Goal: Task Accomplishment & Management: Use online tool/utility

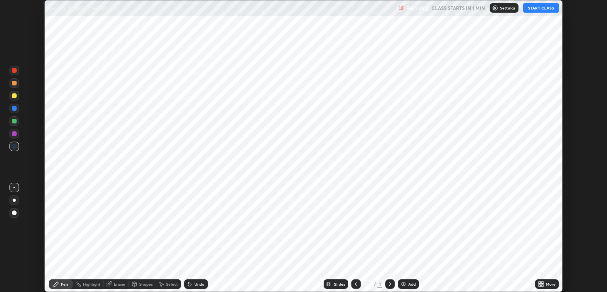
scroll to position [292, 607]
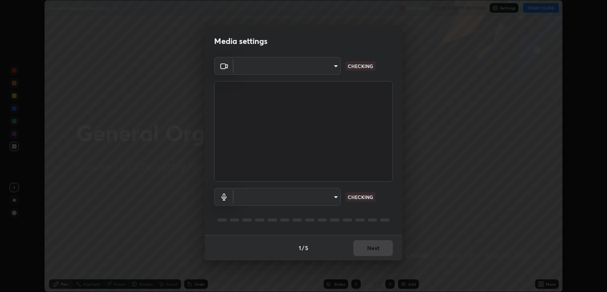
type input "ecbdbd44a66272db987f9f12271ef5319a85e28cdf2a8e5dd884bc8ad31297da"
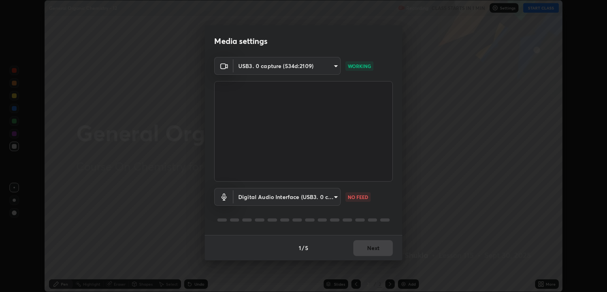
click at [333, 196] on body "Erase all General Organic Chemistry - 12 Recording CLASS STARTS IN 1 MIN Settin…" at bounding box center [303, 146] width 607 height 292
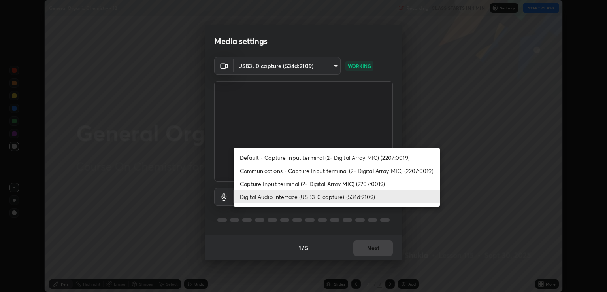
click at [254, 170] on li "Communications - Capture Input terminal (2- Digital Array MIC) (2207:0019)" at bounding box center [336, 170] width 206 height 13
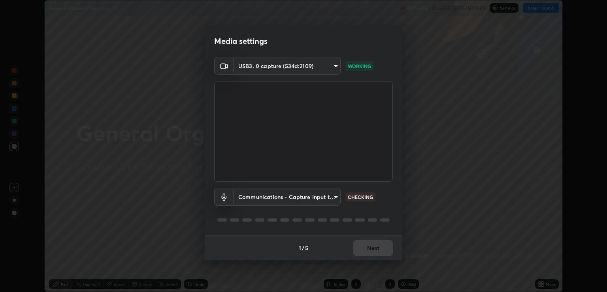
click at [336, 199] on body "Erase all General Organic Chemistry - 12 Recording CLASS STARTS IN 1 MIN Settin…" at bounding box center [303, 146] width 607 height 292
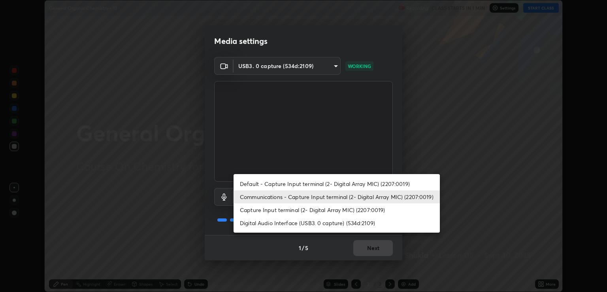
click at [262, 221] on li "Digital Audio Interface (USB3. 0 capture) (534d:2109)" at bounding box center [336, 222] width 206 height 13
type input "641fb1797ef8f9550b7f0158b383ff89036df526a4b0c4fe678c68e459c52791"
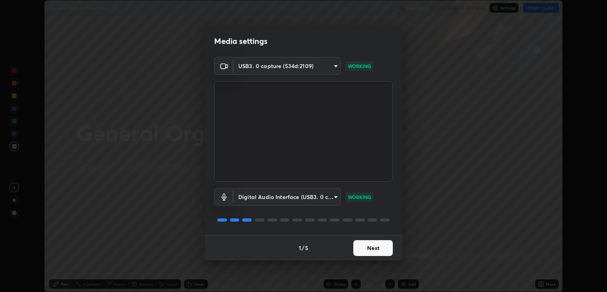
click at [365, 250] on button "Next" at bounding box center [373, 248] width 40 height 16
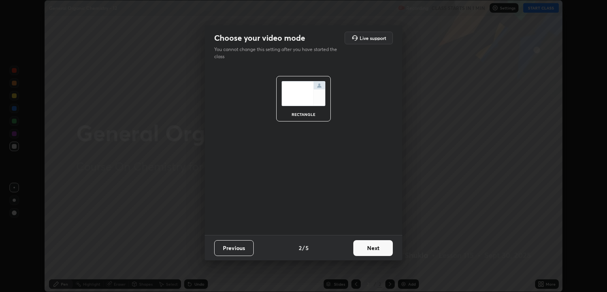
click at [369, 248] on button "Next" at bounding box center [373, 248] width 40 height 16
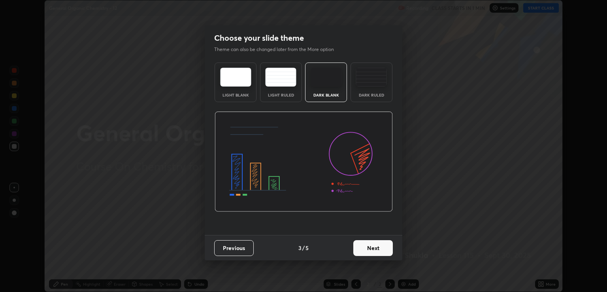
click at [375, 246] on button "Next" at bounding box center [373, 248] width 40 height 16
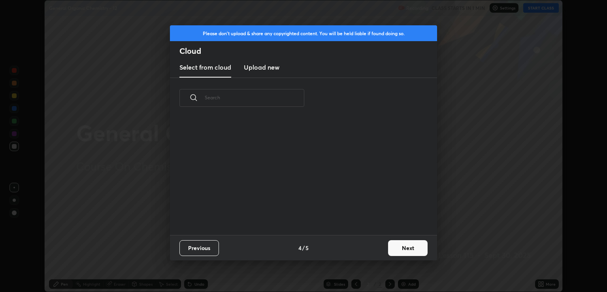
click at [383, 242] on div "Previous 4 / 5 Next" at bounding box center [303, 247] width 267 height 25
click at [406, 245] on button "Next" at bounding box center [408, 248] width 40 height 16
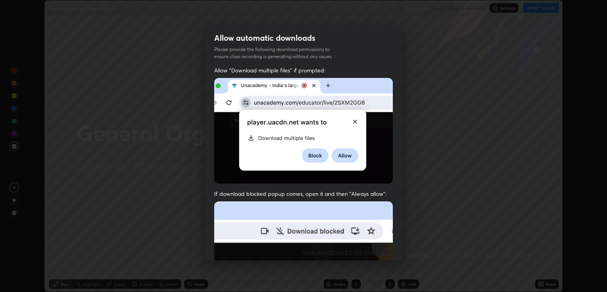
click at [257, 190] on span "If download blocked popup comes, open it and then "Always allow":" at bounding box center [303, 194] width 179 height 8
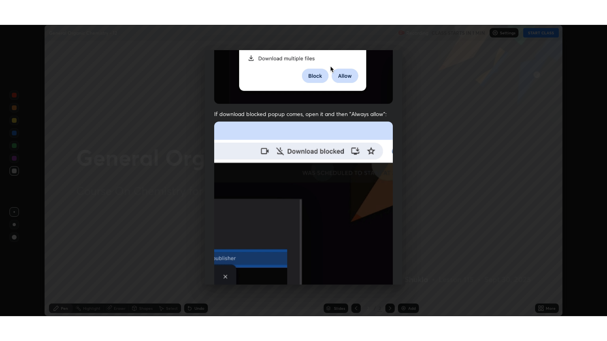
scroll to position [160, 0]
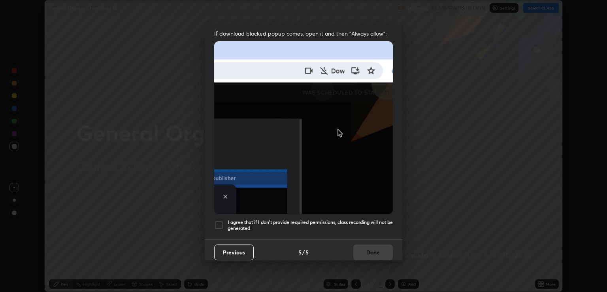
click at [220, 221] on div at bounding box center [218, 224] width 9 height 9
click at [371, 252] on button "Done" at bounding box center [373, 252] width 40 height 16
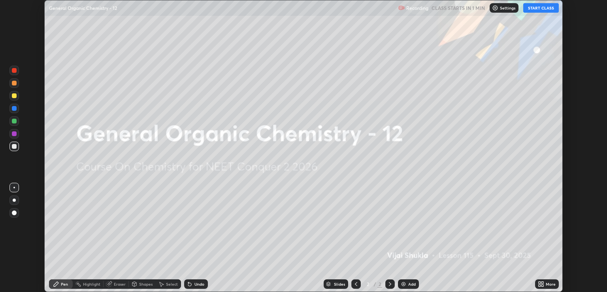
click at [541, 285] on icon at bounding box center [542, 285] width 2 height 2
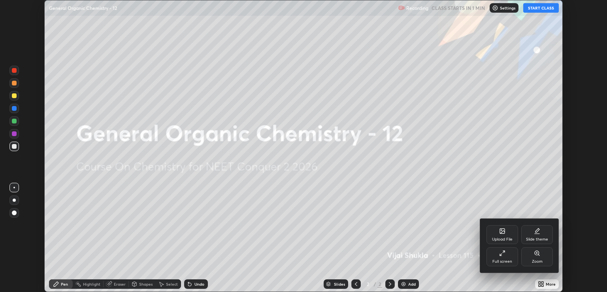
click at [504, 259] on div "Full screen" at bounding box center [502, 261] width 20 height 4
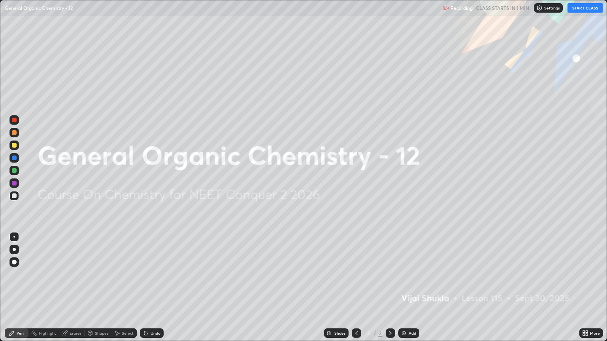
scroll to position [341, 607]
click at [580, 7] on button "START CLASS" at bounding box center [585, 7] width 36 height 9
click at [411, 291] on div "Add" at bounding box center [408, 333] width 21 height 9
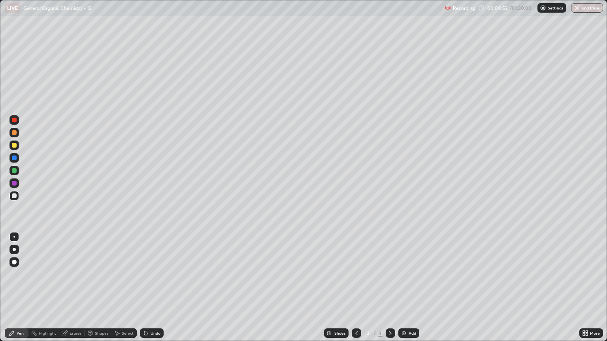
click at [16, 132] on div at bounding box center [14, 132] width 5 height 5
click at [14, 249] on div at bounding box center [14, 249] width 3 height 3
click at [13, 196] on div at bounding box center [14, 196] width 5 height 5
click at [16, 194] on div at bounding box center [14, 196] width 5 height 5
click at [15, 145] on div at bounding box center [14, 145] width 5 height 5
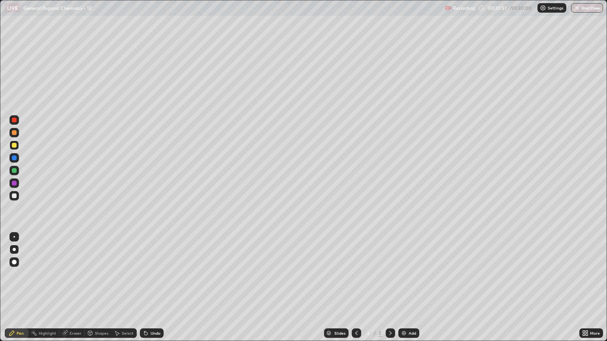
click at [13, 196] on div at bounding box center [14, 196] width 5 height 5
click at [75, 291] on div "Eraser" at bounding box center [76, 333] width 12 height 4
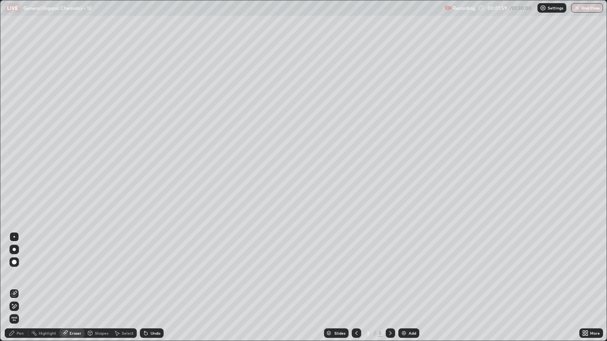
click at [21, 291] on div "Pen" at bounding box center [17, 333] width 24 height 9
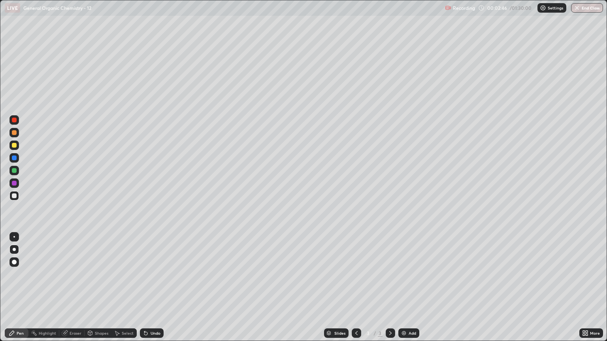
click at [14, 134] on div at bounding box center [14, 132] width 5 height 5
click at [14, 198] on div at bounding box center [13, 195] width 9 height 9
click at [15, 134] on div at bounding box center [14, 132] width 5 height 5
click at [14, 195] on div at bounding box center [14, 196] width 5 height 5
click at [14, 134] on div at bounding box center [14, 132] width 5 height 5
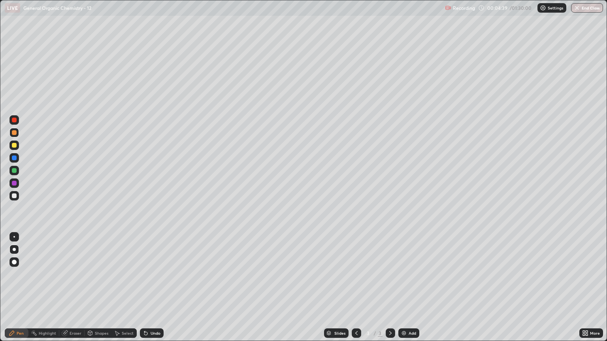
click at [15, 196] on div at bounding box center [14, 196] width 5 height 5
click at [96, 291] on div "Shapes" at bounding box center [101, 333] width 13 height 4
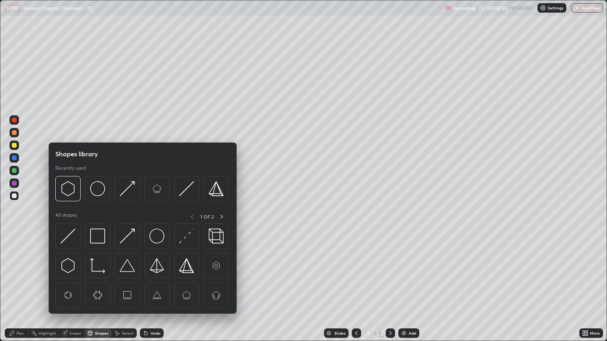
click at [75, 291] on div "Eraser" at bounding box center [76, 333] width 12 height 4
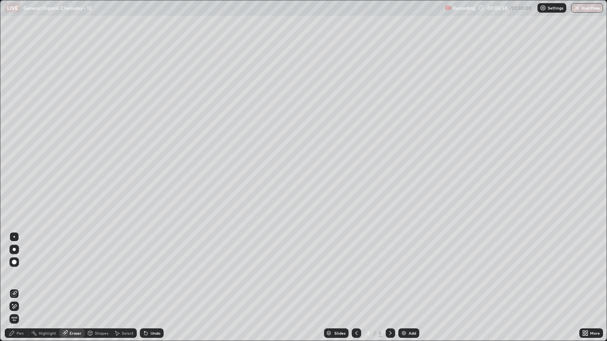
click at [24, 291] on div "Pen" at bounding box center [17, 333] width 24 height 9
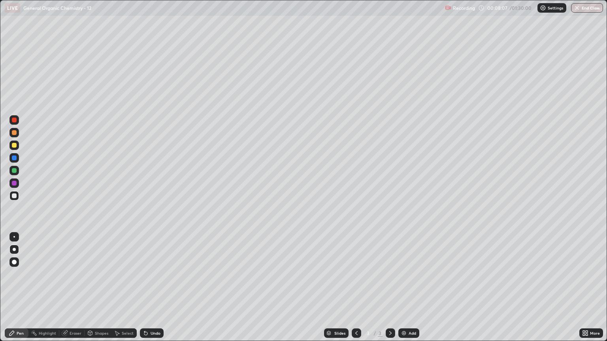
click at [14, 145] on div at bounding box center [14, 145] width 5 height 5
click at [15, 196] on div at bounding box center [14, 196] width 5 height 5
click at [100, 291] on div "Shapes" at bounding box center [98, 333] width 27 height 9
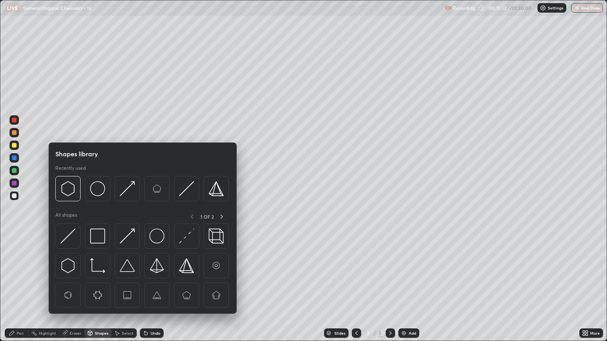
click at [71, 291] on div "Eraser" at bounding box center [71, 333] width 25 height 9
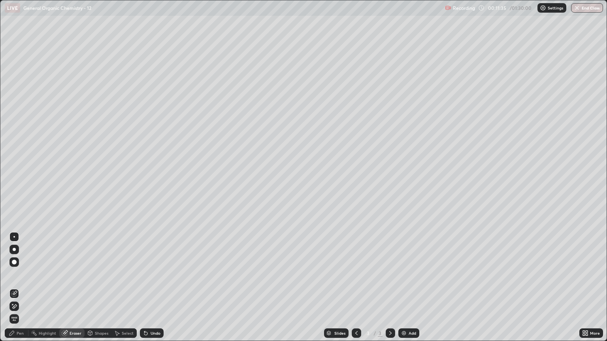
click at [22, 291] on div "Pen" at bounding box center [20, 333] width 7 height 4
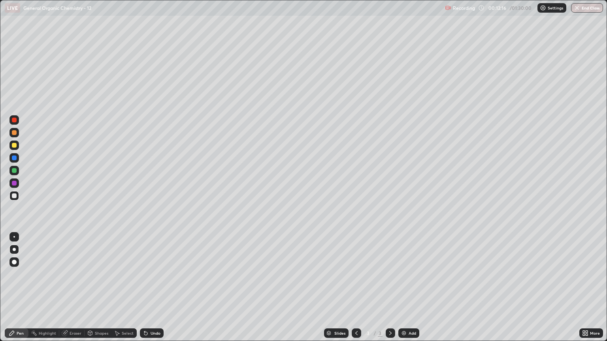
click at [408, 291] on div "Add" at bounding box center [408, 333] width 21 height 9
click at [15, 197] on div at bounding box center [14, 196] width 5 height 5
click at [16, 134] on div at bounding box center [14, 132] width 5 height 5
click at [16, 198] on div at bounding box center [13, 195] width 9 height 9
click at [16, 133] on div at bounding box center [14, 132] width 5 height 5
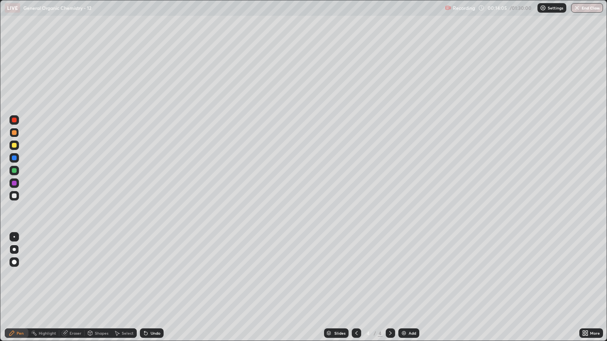
click at [73, 291] on div "Eraser" at bounding box center [76, 333] width 12 height 4
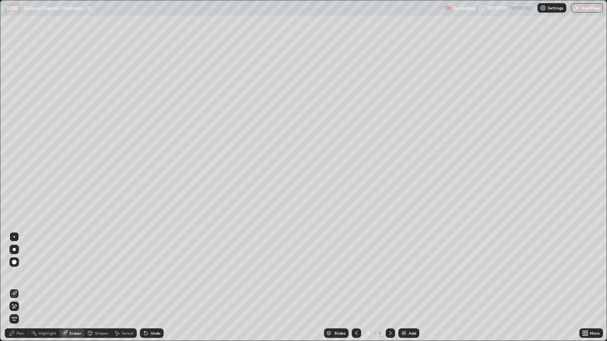
click at [21, 291] on div "Pen" at bounding box center [20, 333] width 7 height 4
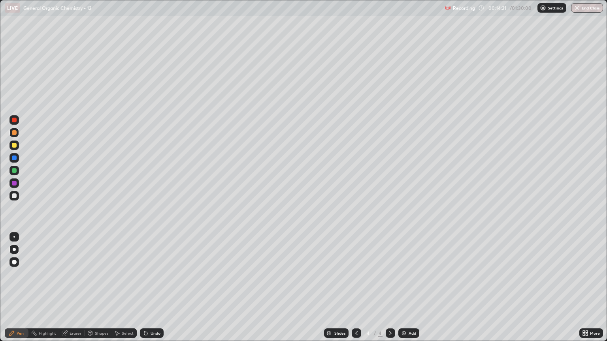
click at [15, 195] on div at bounding box center [14, 196] width 5 height 5
click at [70, 291] on div "Eraser" at bounding box center [71, 333] width 25 height 9
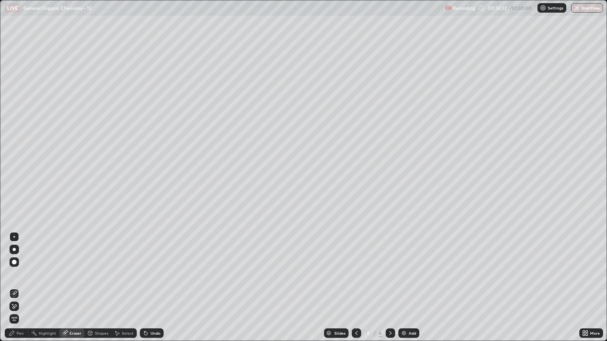
click at [20, 291] on div "Pen" at bounding box center [17, 333] width 24 height 9
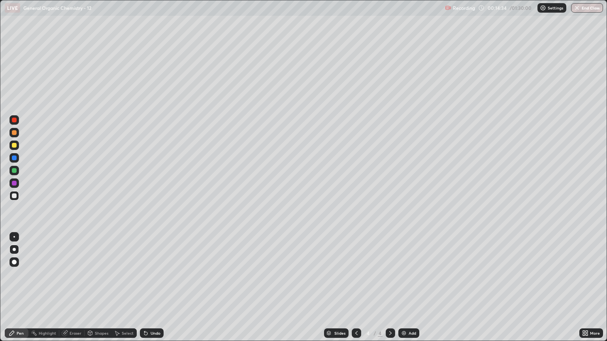
click at [12, 132] on div at bounding box center [14, 132] width 5 height 5
click at [14, 199] on div at bounding box center [13, 195] width 9 height 9
click at [402, 291] on img at bounding box center [404, 333] width 6 height 6
click at [16, 196] on div at bounding box center [14, 196] width 5 height 5
click at [18, 135] on div at bounding box center [13, 132] width 9 height 9
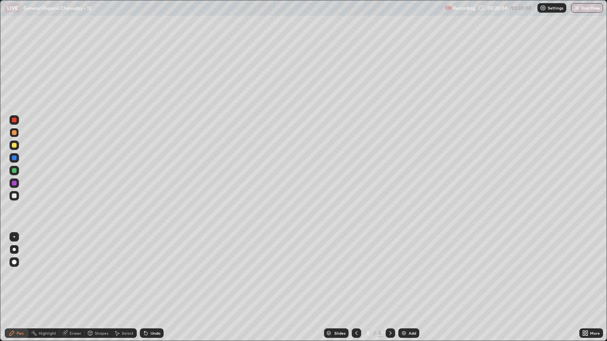
click at [74, 291] on div "Eraser" at bounding box center [76, 333] width 12 height 4
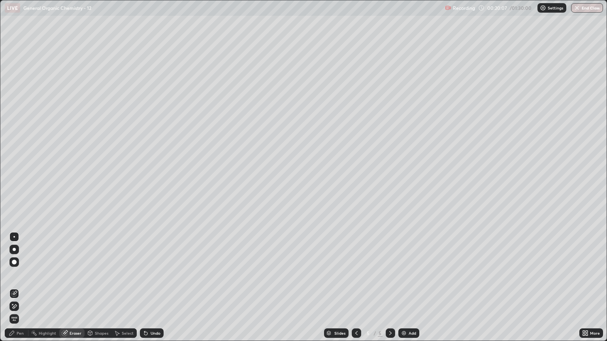
click at [21, 291] on div "Pen" at bounding box center [17, 333] width 24 height 9
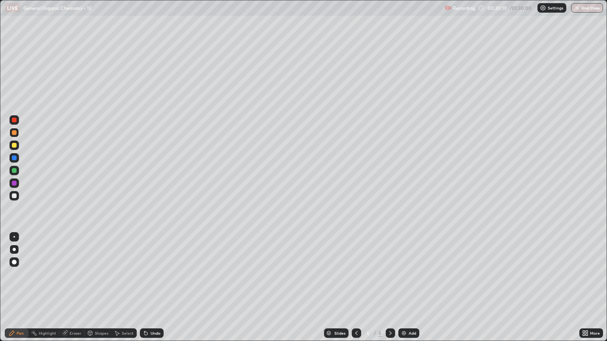
click at [74, 291] on div "Eraser" at bounding box center [76, 333] width 12 height 4
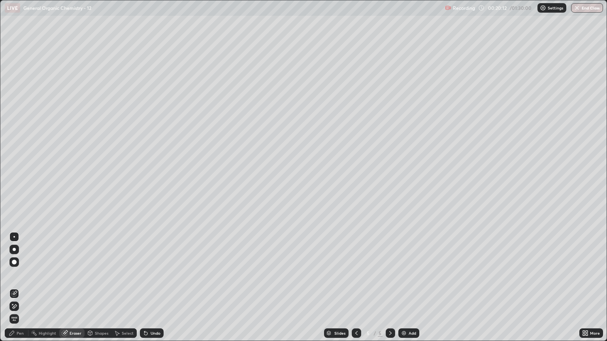
click at [22, 291] on div "Pen" at bounding box center [17, 333] width 24 height 9
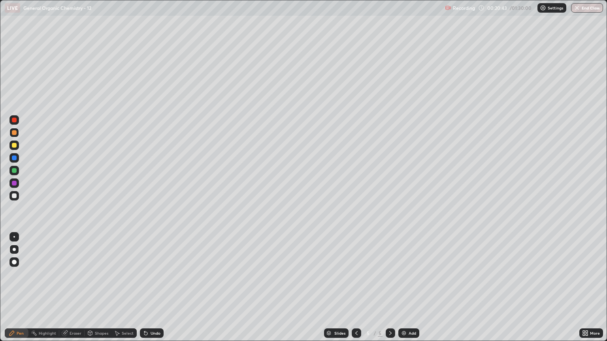
click at [15, 147] on div at bounding box center [14, 145] width 5 height 5
click at [15, 195] on div at bounding box center [14, 196] width 5 height 5
click at [75, 291] on div "Eraser" at bounding box center [76, 333] width 12 height 4
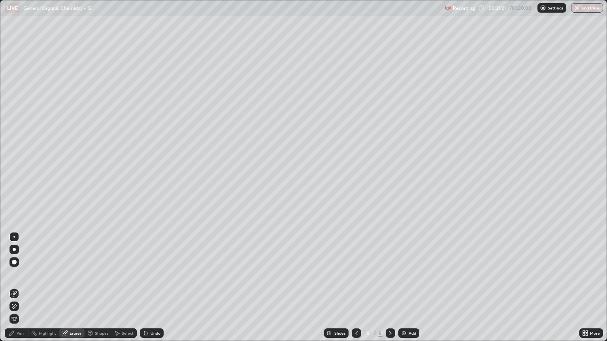
click at [19, 291] on div "Pen" at bounding box center [17, 333] width 24 height 9
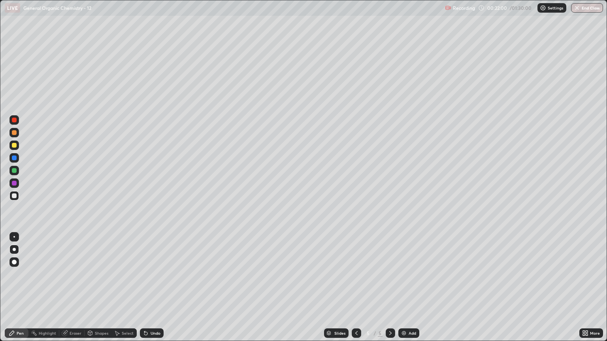
click at [14, 198] on div at bounding box center [14, 196] width 5 height 5
click at [16, 199] on div at bounding box center [13, 195] width 9 height 9
click at [75, 291] on div "Eraser" at bounding box center [76, 333] width 12 height 4
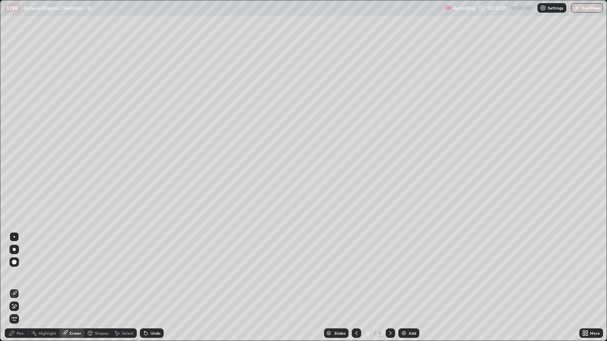
click at [20, 291] on div "Pen" at bounding box center [20, 333] width 7 height 4
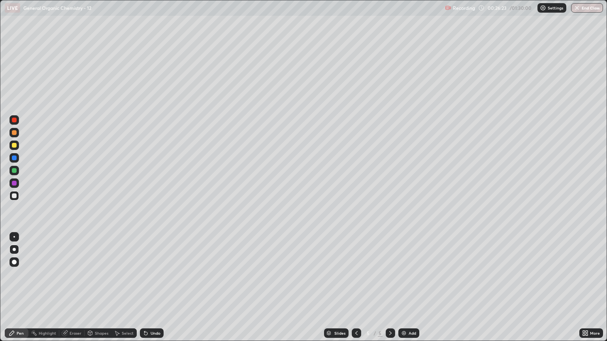
click at [405, 291] on img at bounding box center [404, 333] width 6 height 6
click at [70, 291] on div "Eraser" at bounding box center [71, 333] width 25 height 9
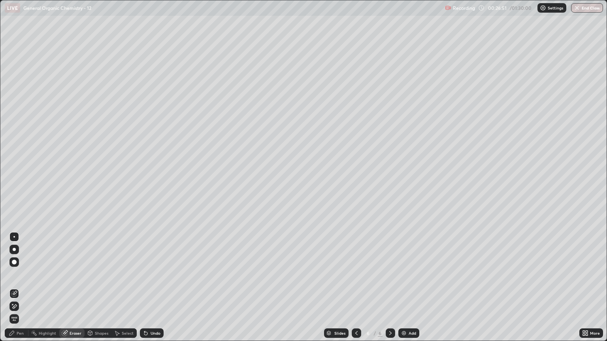
click at [21, 291] on div "Pen" at bounding box center [17, 333] width 24 height 9
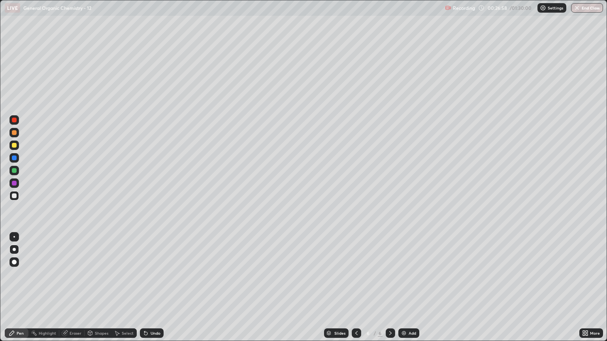
click at [12, 133] on div at bounding box center [14, 132] width 5 height 5
click at [14, 196] on div at bounding box center [14, 196] width 5 height 5
click at [14, 133] on div at bounding box center [14, 132] width 5 height 5
click at [12, 197] on div at bounding box center [14, 196] width 5 height 5
click at [16, 134] on div at bounding box center [14, 132] width 5 height 5
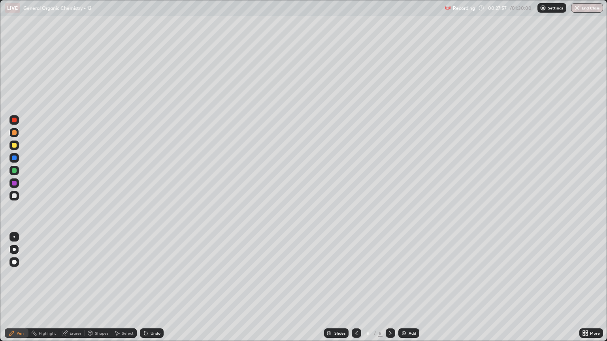
click at [13, 196] on div at bounding box center [14, 196] width 5 height 5
click at [16, 196] on div at bounding box center [14, 196] width 5 height 5
click at [17, 132] on div at bounding box center [13, 132] width 9 height 9
click at [15, 197] on div at bounding box center [14, 196] width 5 height 5
click at [16, 196] on div at bounding box center [14, 196] width 5 height 5
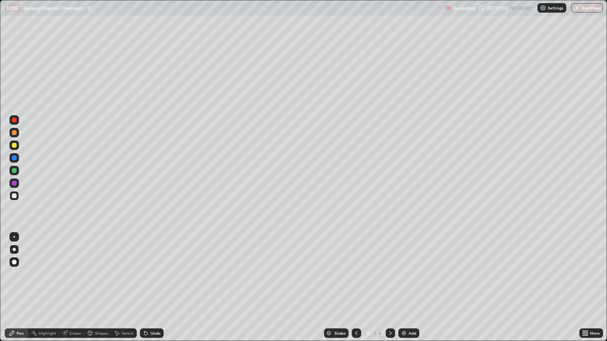
click at [71, 291] on div "Eraser" at bounding box center [71, 333] width 25 height 9
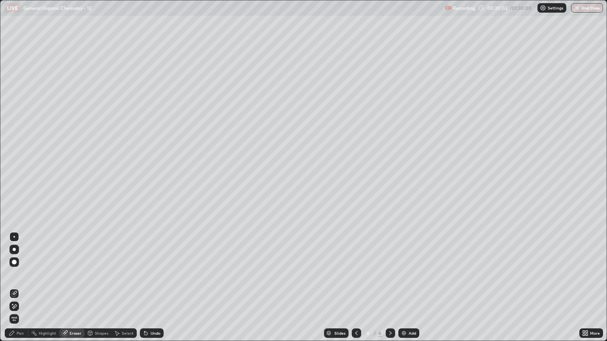
click at [19, 291] on div "Pen" at bounding box center [17, 333] width 24 height 9
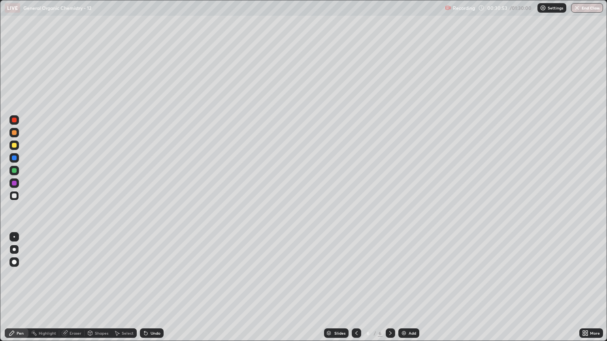
click at [15, 133] on div at bounding box center [14, 132] width 5 height 5
click at [15, 199] on div at bounding box center [13, 195] width 9 height 9
click at [407, 291] on div "Add" at bounding box center [408, 333] width 21 height 9
click at [356, 291] on icon at bounding box center [356, 333] width 6 height 6
click at [13, 133] on div at bounding box center [14, 132] width 5 height 5
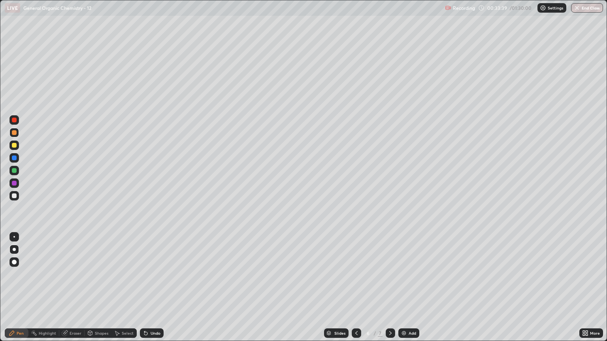
click at [390, 291] on icon at bounding box center [390, 333] width 6 height 6
click at [14, 199] on div at bounding box center [13, 195] width 9 height 9
click at [18, 132] on div at bounding box center [13, 132] width 9 height 9
click at [14, 197] on div at bounding box center [14, 196] width 5 height 5
click at [75, 291] on div "Eraser" at bounding box center [71, 333] width 25 height 9
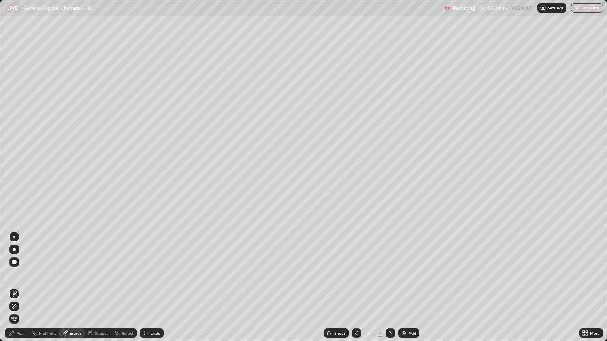
click at [21, 291] on div "Pen" at bounding box center [20, 333] width 7 height 4
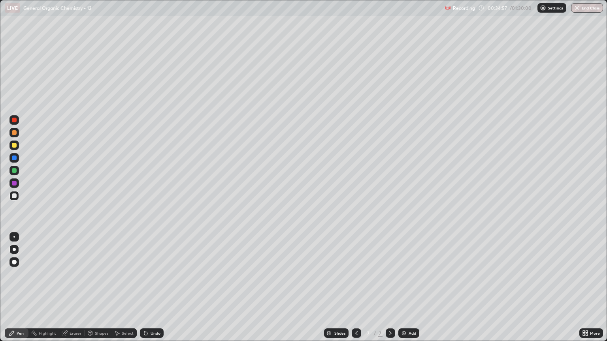
click at [14, 133] on div at bounding box center [14, 132] width 5 height 5
click at [389, 291] on icon at bounding box center [390, 333] width 6 height 6
click at [408, 291] on div "Add" at bounding box center [412, 333] width 8 height 4
click at [15, 198] on div at bounding box center [13, 195] width 9 height 9
click at [356, 291] on icon at bounding box center [356, 333] width 6 height 6
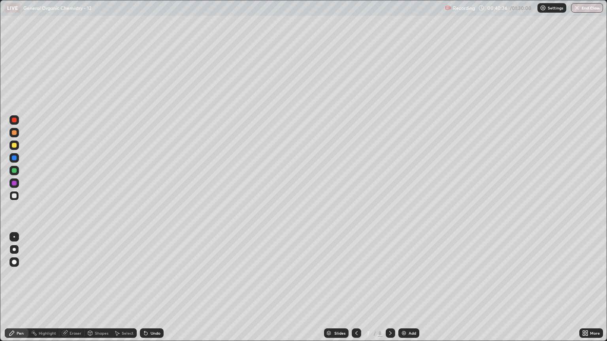
click at [389, 291] on icon at bounding box center [390, 333] width 6 height 6
click at [14, 198] on div at bounding box center [14, 196] width 5 height 5
click at [15, 133] on div at bounding box center [14, 132] width 5 height 5
click at [14, 196] on div at bounding box center [14, 196] width 5 height 5
click at [15, 132] on div at bounding box center [14, 132] width 5 height 5
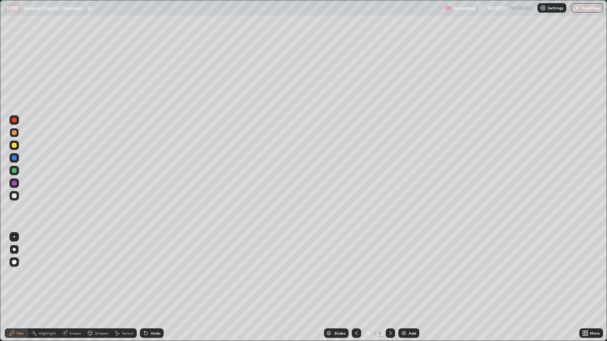
click at [16, 199] on div at bounding box center [13, 195] width 9 height 9
click at [15, 196] on div at bounding box center [14, 196] width 5 height 5
click at [75, 291] on div "Eraser" at bounding box center [76, 333] width 12 height 4
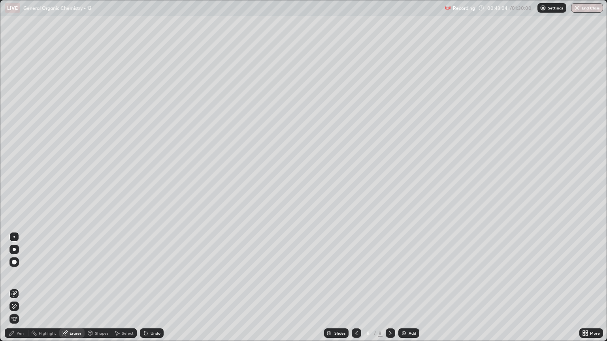
click at [19, 291] on div "Pen" at bounding box center [20, 333] width 7 height 4
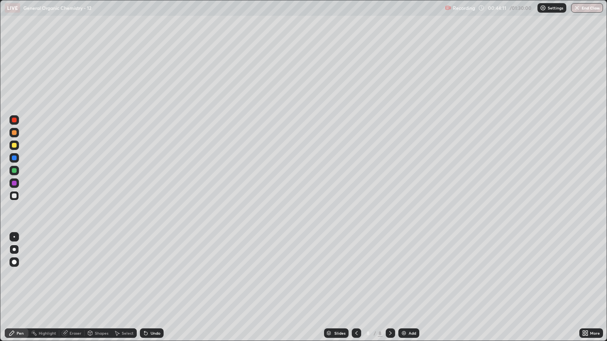
click at [13, 133] on div at bounding box center [14, 132] width 5 height 5
click at [411, 291] on div "Add" at bounding box center [412, 333] width 8 height 4
click at [356, 291] on icon at bounding box center [356, 333] width 6 height 6
click at [388, 291] on icon at bounding box center [390, 333] width 6 height 6
click at [15, 194] on div at bounding box center [14, 196] width 5 height 5
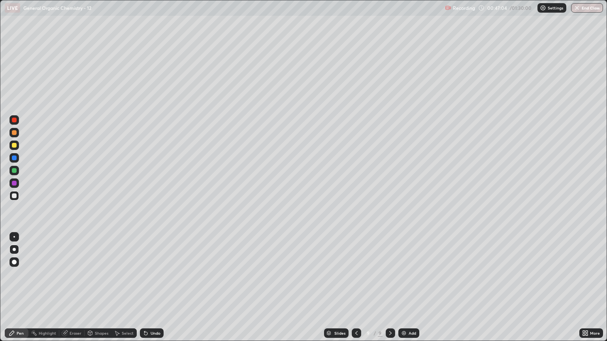
click at [77, 291] on div "Eraser" at bounding box center [76, 333] width 12 height 4
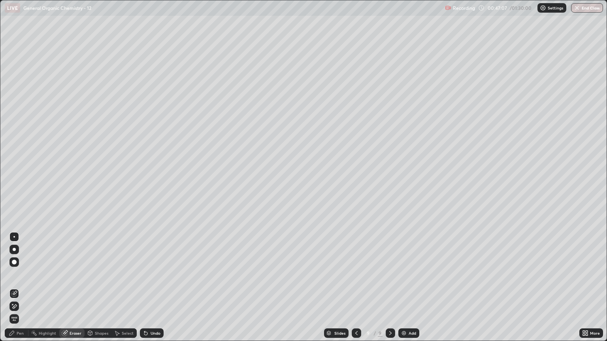
click at [22, 291] on div "Pen" at bounding box center [20, 333] width 7 height 4
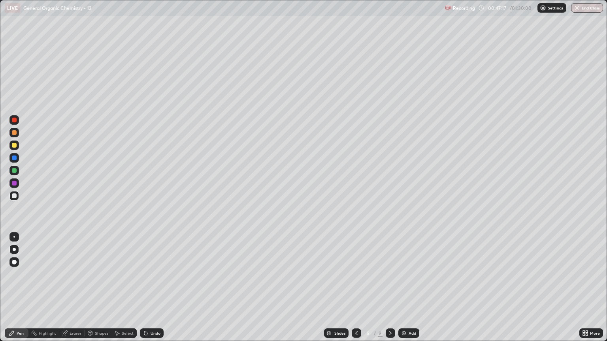
click at [78, 291] on div "Eraser" at bounding box center [76, 333] width 12 height 4
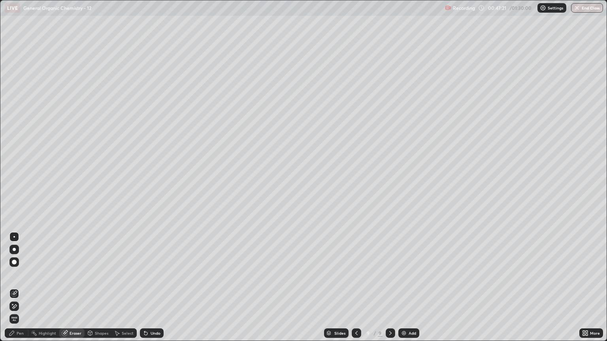
click at [25, 291] on div "Pen" at bounding box center [17, 333] width 24 height 9
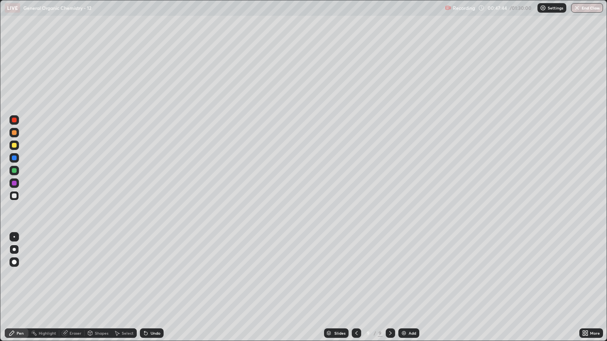
click at [13, 133] on div at bounding box center [14, 132] width 5 height 5
click at [74, 291] on div "Eraser" at bounding box center [76, 333] width 12 height 4
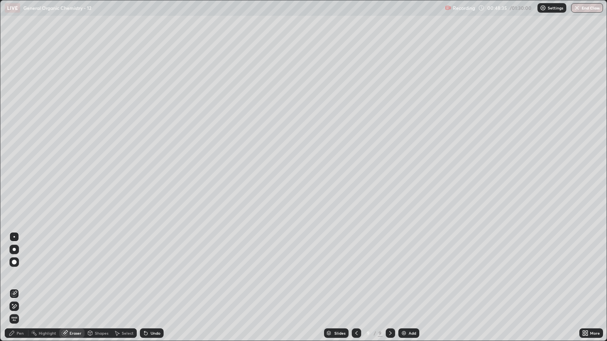
click at [26, 291] on div "Pen" at bounding box center [17, 333] width 24 height 9
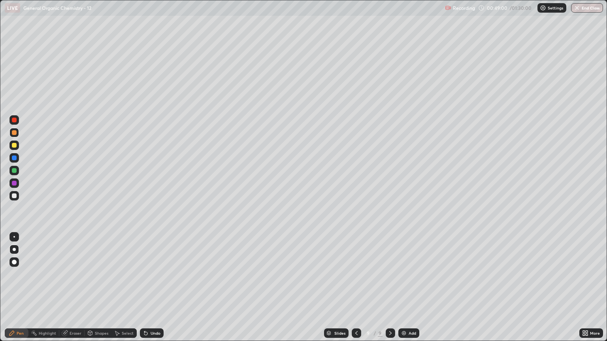
click at [12, 197] on div at bounding box center [14, 196] width 5 height 5
click at [14, 145] on div at bounding box center [14, 145] width 5 height 5
click at [389, 291] on icon at bounding box center [390, 333] width 6 height 6
click at [407, 291] on div "Add" at bounding box center [408, 333] width 21 height 9
click at [13, 197] on div at bounding box center [14, 196] width 5 height 5
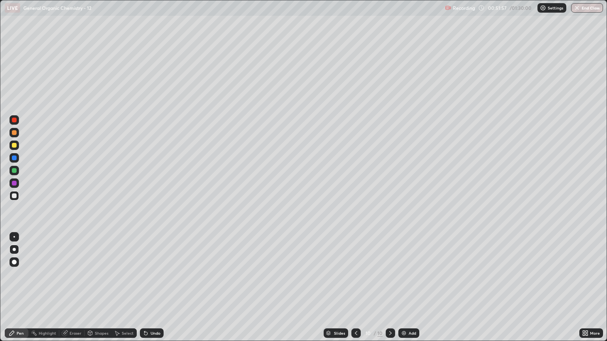
click at [14, 133] on div at bounding box center [14, 132] width 5 height 5
click at [66, 291] on icon at bounding box center [64, 333] width 5 height 5
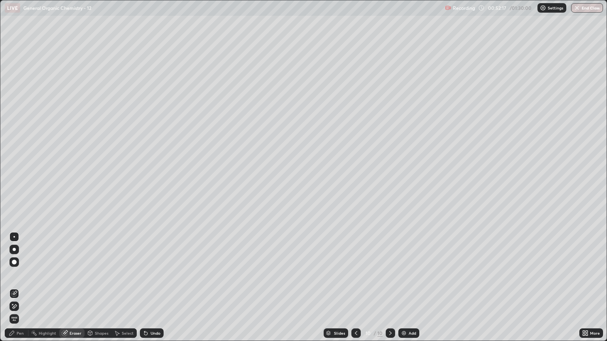
click at [23, 291] on div "Pen" at bounding box center [17, 333] width 24 height 9
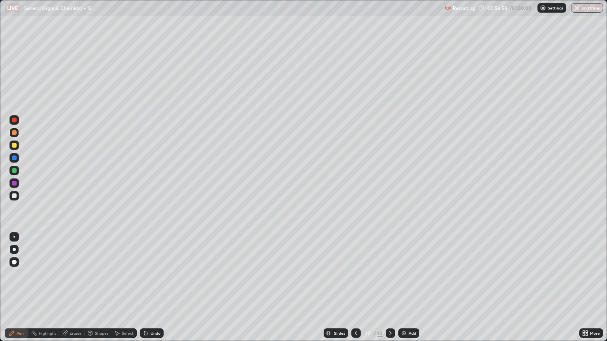
click at [75, 291] on div "Eraser" at bounding box center [76, 333] width 12 height 4
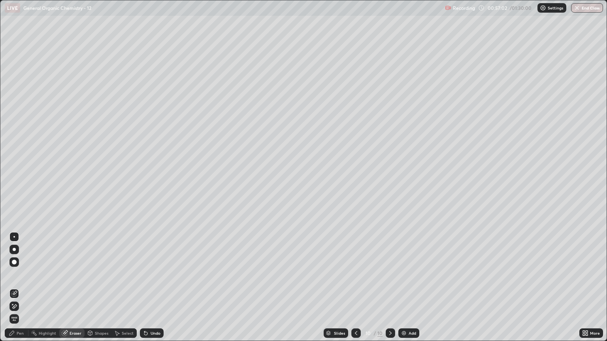
click at [20, 291] on div "Pen" at bounding box center [20, 333] width 7 height 4
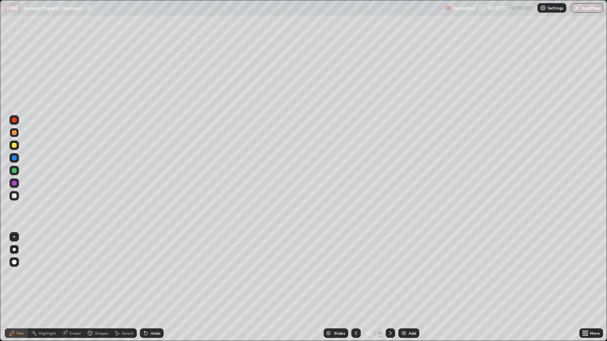
click at [14, 196] on div at bounding box center [14, 196] width 5 height 5
click at [77, 291] on div "Eraser" at bounding box center [76, 333] width 12 height 4
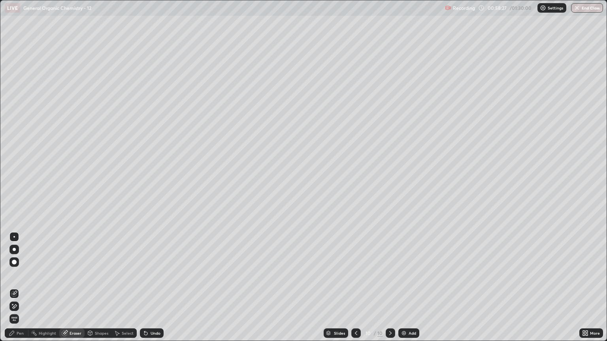
click at [23, 291] on div "Pen" at bounding box center [20, 333] width 7 height 4
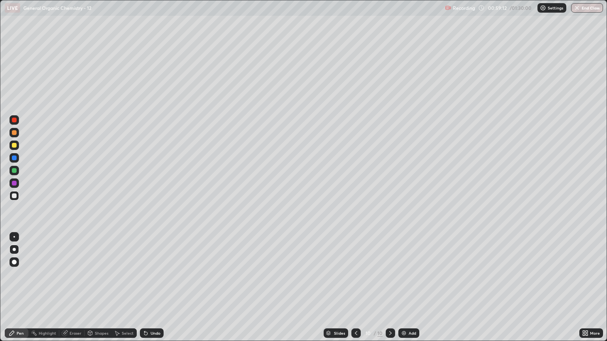
click at [408, 291] on div "Add" at bounding box center [412, 333] width 8 height 4
click at [356, 291] on icon at bounding box center [356, 333] width 6 height 6
click at [387, 291] on icon at bounding box center [390, 333] width 6 height 6
click at [17, 199] on div at bounding box center [13, 195] width 9 height 9
click at [12, 132] on div at bounding box center [14, 132] width 5 height 5
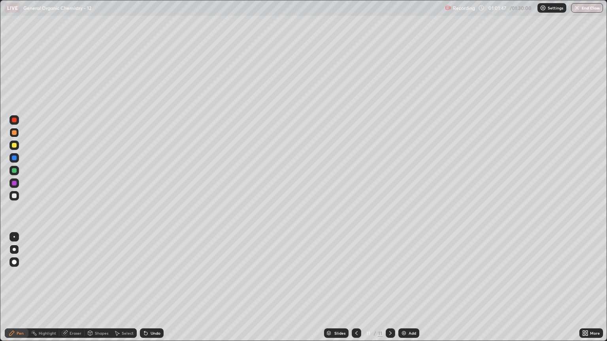
click at [12, 145] on div at bounding box center [14, 145] width 5 height 5
click at [407, 291] on div "Add" at bounding box center [408, 333] width 21 height 9
click at [14, 197] on div at bounding box center [14, 196] width 5 height 5
click at [16, 199] on div at bounding box center [13, 195] width 9 height 9
click at [15, 145] on div at bounding box center [14, 145] width 5 height 5
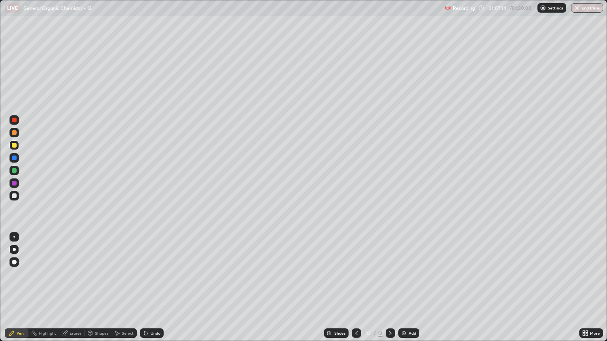
click at [74, 291] on div "Eraser" at bounding box center [76, 333] width 12 height 4
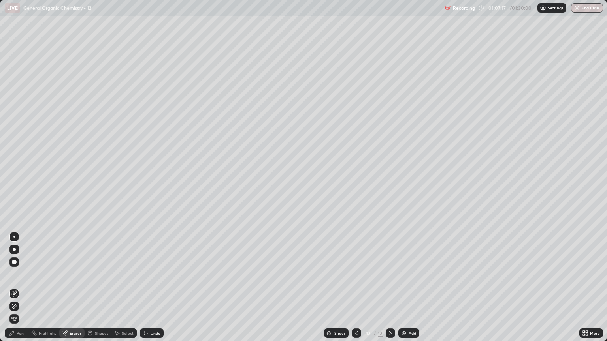
click at [21, 291] on div "Pen" at bounding box center [20, 333] width 7 height 4
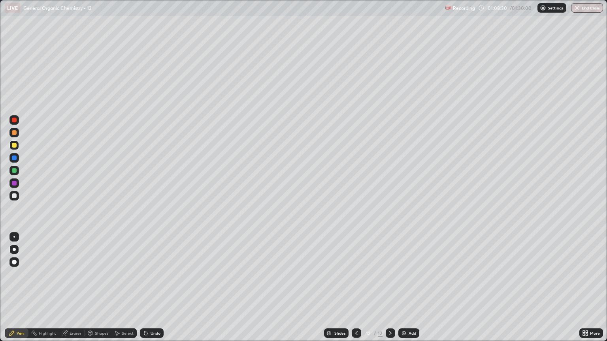
click at [14, 196] on div at bounding box center [14, 196] width 5 height 5
click at [13, 134] on div at bounding box center [14, 132] width 5 height 5
click at [15, 195] on div at bounding box center [14, 196] width 5 height 5
click at [389, 291] on icon at bounding box center [390, 333] width 6 height 6
click at [407, 291] on div "Add" at bounding box center [408, 333] width 21 height 9
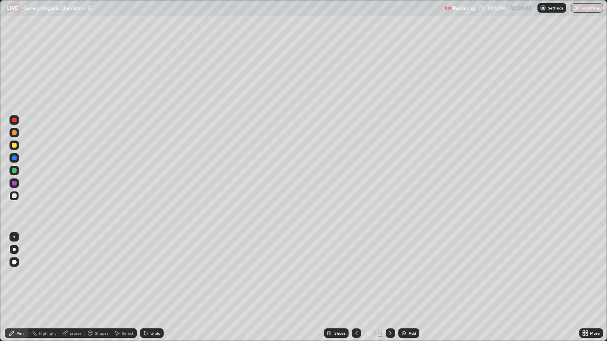
click at [16, 198] on div at bounding box center [14, 196] width 5 height 5
click at [15, 134] on div at bounding box center [14, 132] width 5 height 5
click at [15, 194] on div at bounding box center [14, 196] width 5 height 5
click at [15, 133] on div at bounding box center [14, 132] width 5 height 5
click at [15, 196] on div at bounding box center [14, 196] width 5 height 5
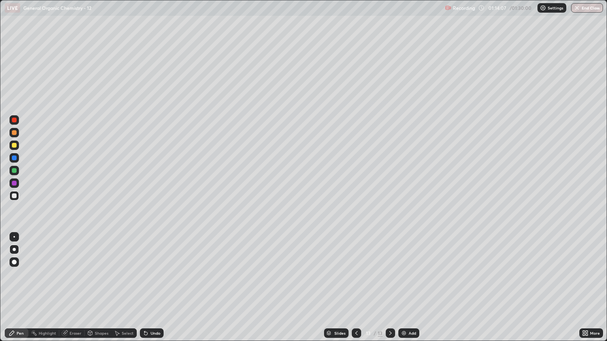
click at [73, 291] on div "Eraser" at bounding box center [76, 333] width 12 height 4
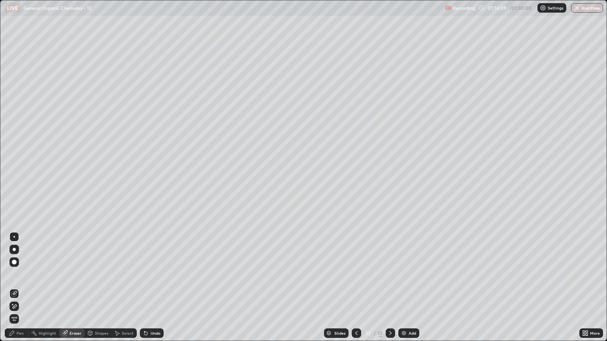
click at [20, 291] on div "Pen" at bounding box center [20, 333] width 7 height 4
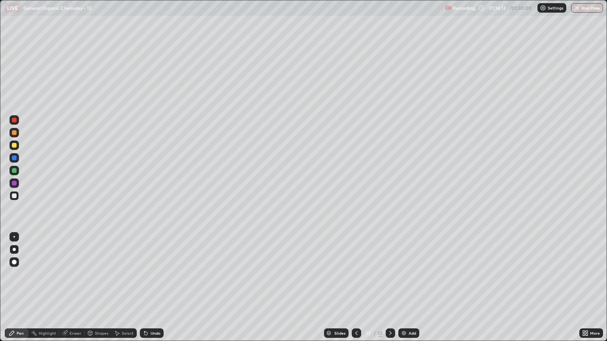
click at [17, 134] on div at bounding box center [13, 132] width 9 height 9
click at [17, 197] on div at bounding box center [13, 195] width 9 height 9
click at [9, 134] on div at bounding box center [13, 132] width 9 height 9
click at [14, 194] on div at bounding box center [14, 196] width 5 height 5
click at [14, 130] on div at bounding box center [14, 132] width 5 height 5
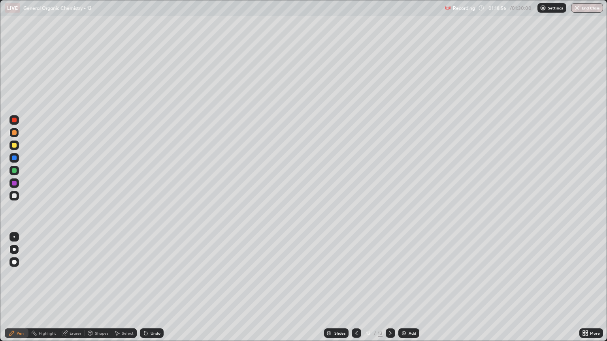
click at [17, 196] on div at bounding box center [13, 195] width 9 height 9
click at [73, 291] on div "Eraser" at bounding box center [76, 333] width 12 height 4
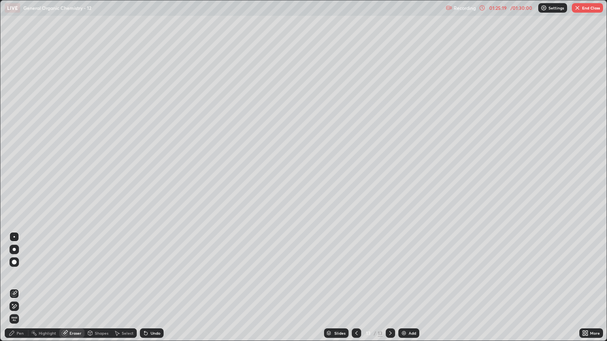
click at [22, 291] on div "Pen" at bounding box center [17, 333] width 24 height 9
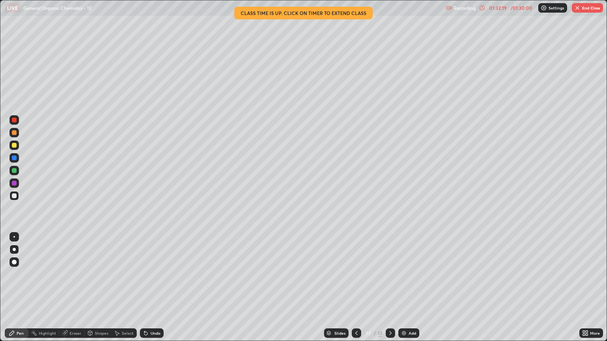
click at [580, 6] on img "button" at bounding box center [577, 8] width 6 height 6
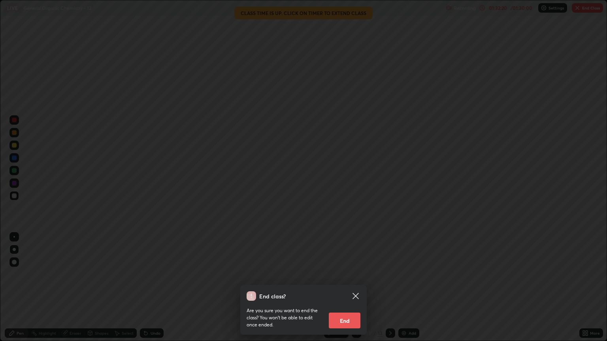
click at [344, 291] on button "End" at bounding box center [345, 321] width 32 height 16
